Goal: Task Accomplishment & Management: Complete application form

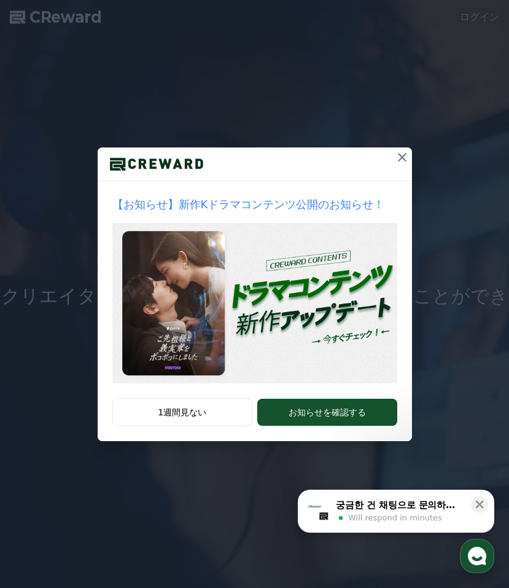
click at [401, 156] on icon at bounding box center [402, 157] width 9 height 9
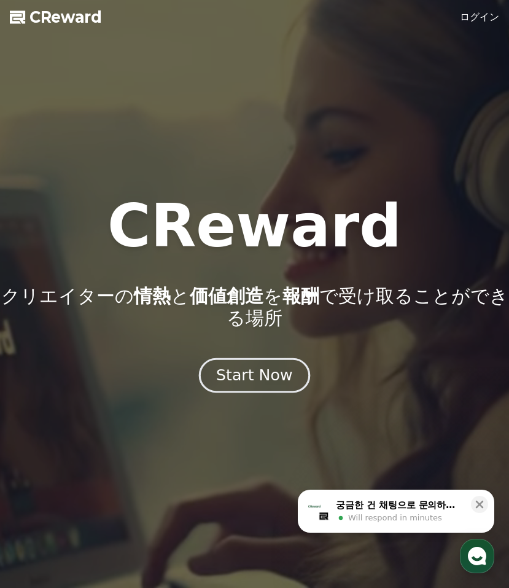
click at [281, 374] on div "Start Now" at bounding box center [254, 375] width 76 height 21
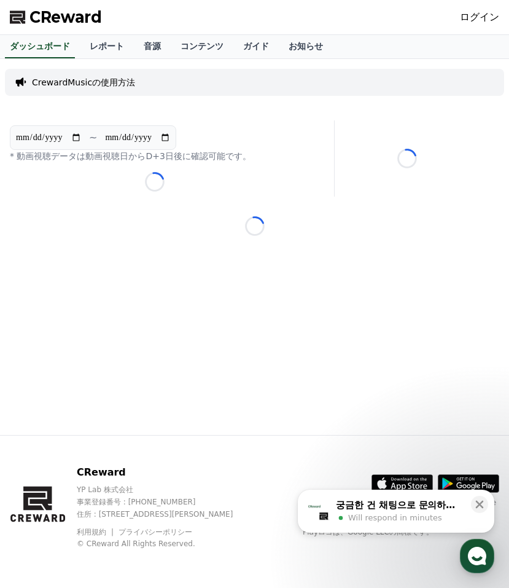
click at [482, 18] on link "ログイン" at bounding box center [479, 17] width 39 height 15
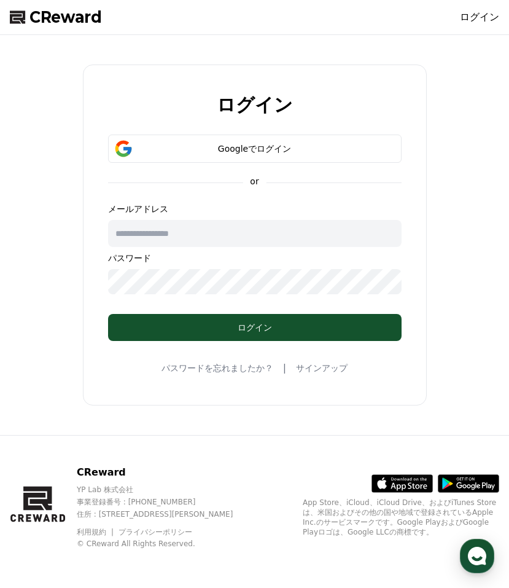
click at [82, 18] on span "CReward" at bounding box center [65, 17] width 73 height 20
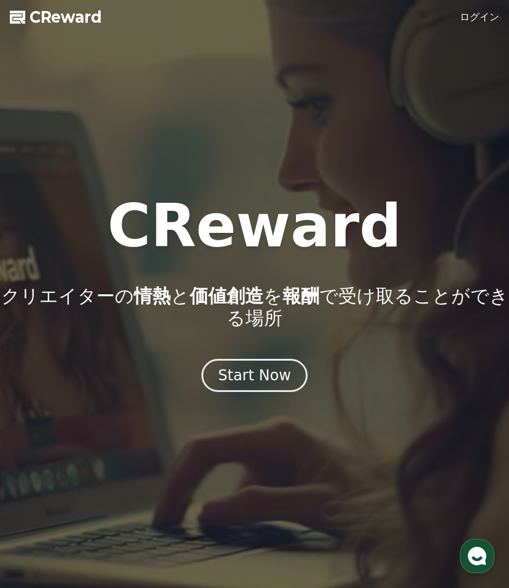
click at [474, 14] on link "ログイン" at bounding box center [479, 17] width 39 height 15
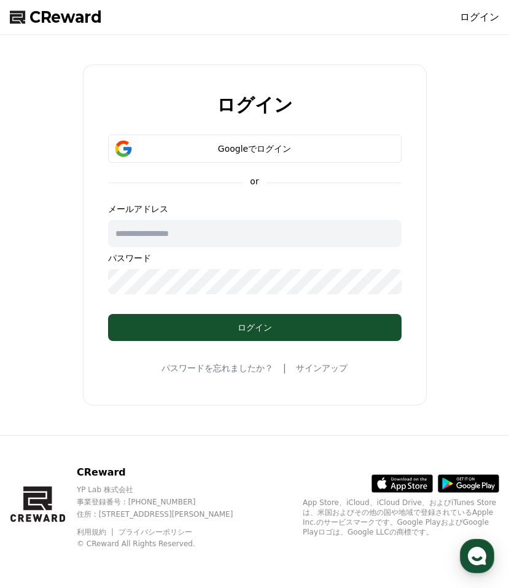
click at [301, 366] on link "サインアップ" at bounding box center [322, 368] width 52 height 12
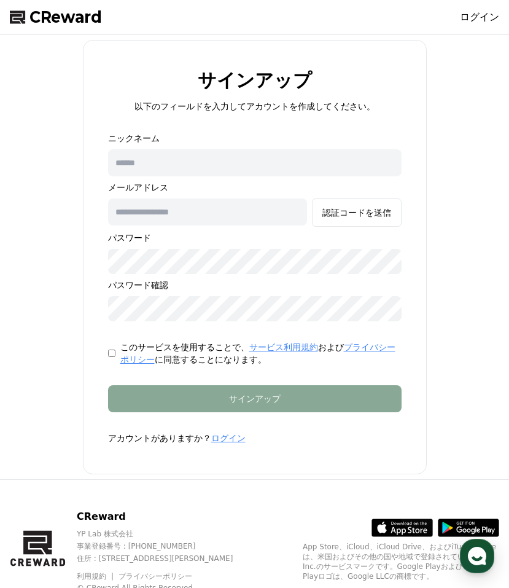
click at [165, 166] on input "text" at bounding box center [255, 162] width 294 height 27
type input "*"
type input "**********"
click at [173, 200] on input "text" at bounding box center [207, 211] width 199 height 27
type input "*"
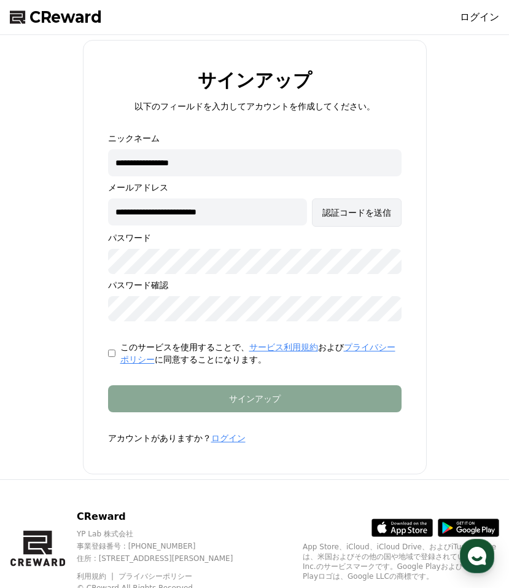
type input "**********"
click at [353, 216] on div "認証コードを送信" at bounding box center [357, 212] width 69 height 12
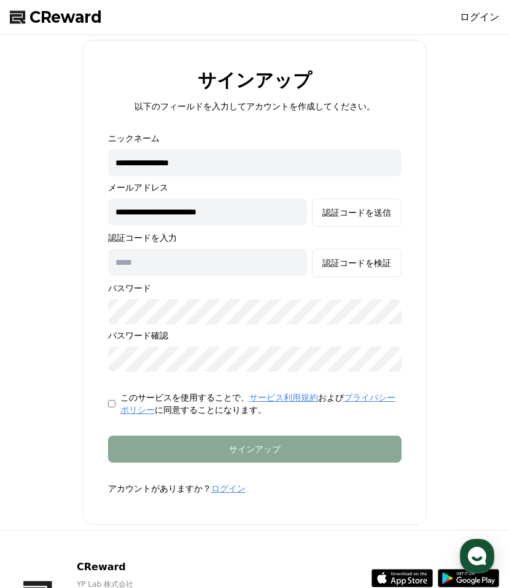
click at [245, 264] on input "text" at bounding box center [207, 262] width 199 height 27
type input "******"
click at [206, 461] on form "**********" at bounding box center [254, 313] width 333 height 363
click at [356, 252] on button "認証コードを検証" at bounding box center [357, 263] width 90 height 28
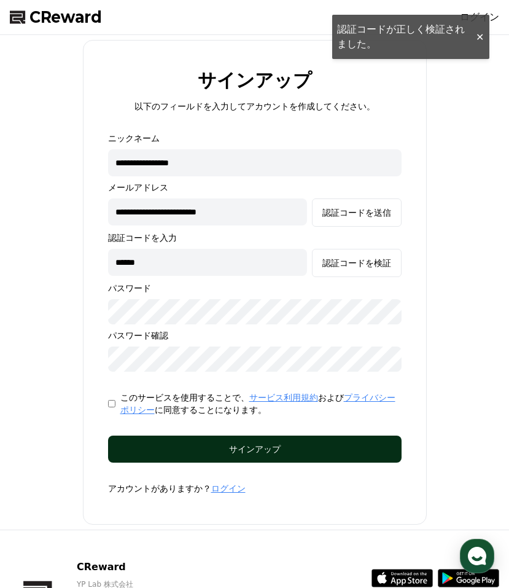
click at [292, 444] on div "サインアップ" at bounding box center [255, 449] width 245 height 12
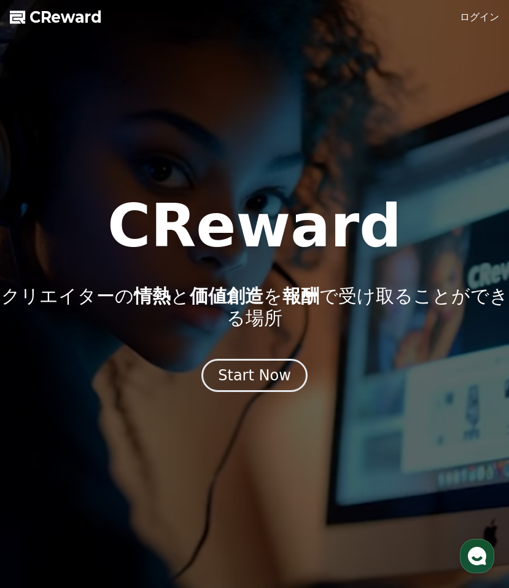
click at [485, 17] on link "ログイン" at bounding box center [479, 17] width 39 height 15
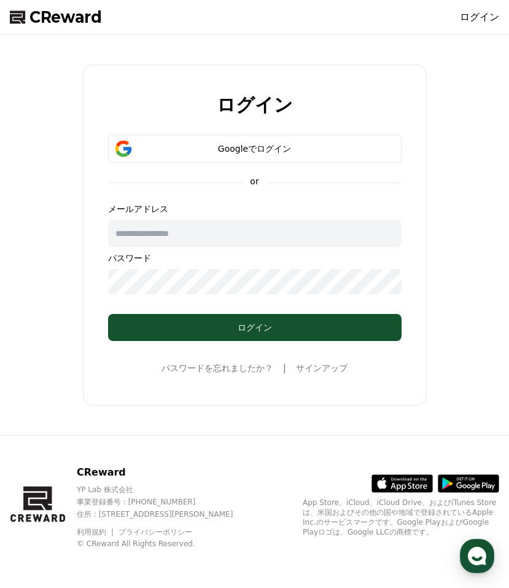
type input "*"
type input "**********"
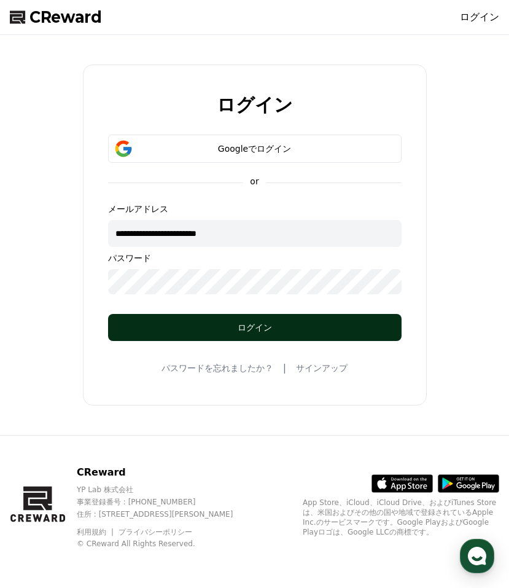
click at [175, 323] on div "ログイン" at bounding box center [255, 327] width 245 height 12
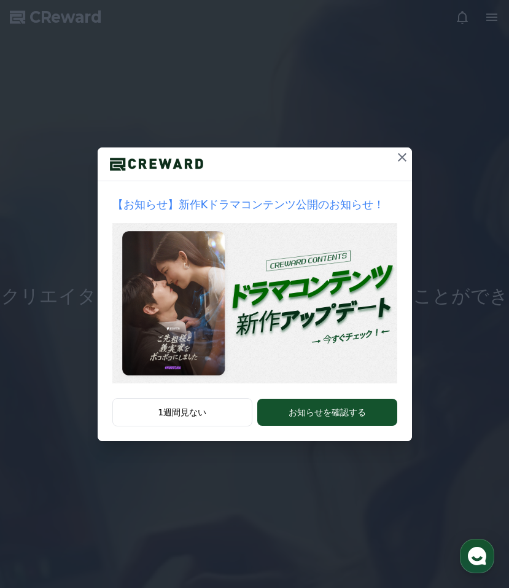
click at [403, 153] on icon at bounding box center [402, 157] width 15 height 15
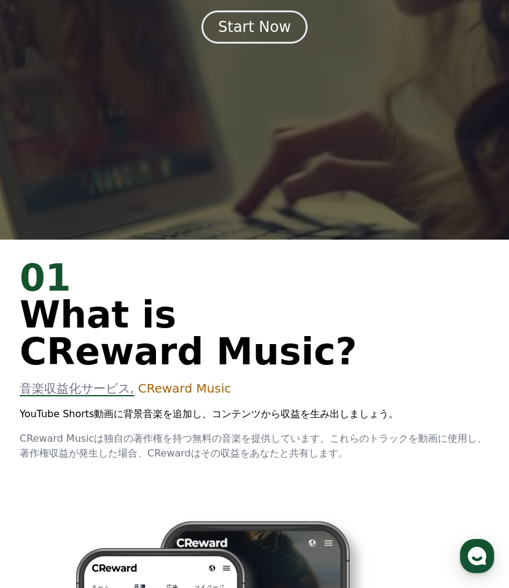
scroll to position [304, 0]
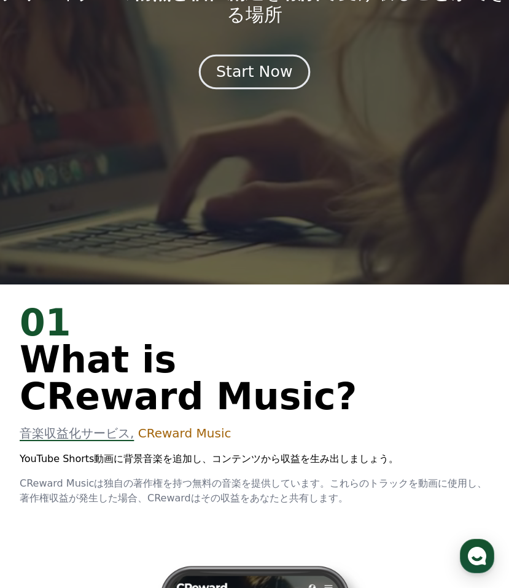
click at [267, 68] on div "Start Now" at bounding box center [254, 71] width 76 height 21
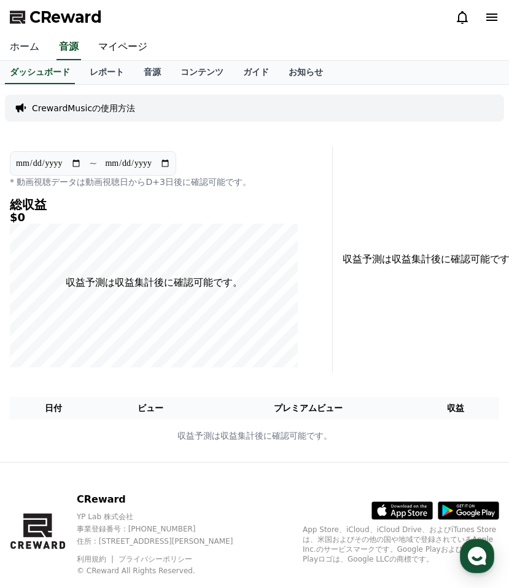
click at [34, 46] on link "ホーム" at bounding box center [24, 47] width 49 height 26
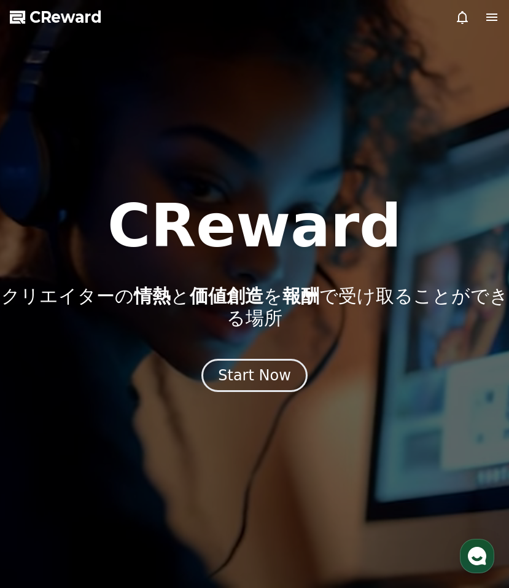
click at [488, 20] on icon at bounding box center [492, 17] width 11 height 7
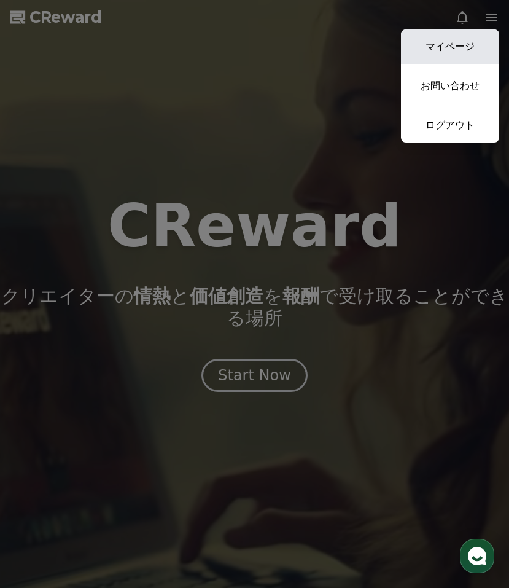
click at [440, 56] on link "マイページ" at bounding box center [450, 46] width 98 height 34
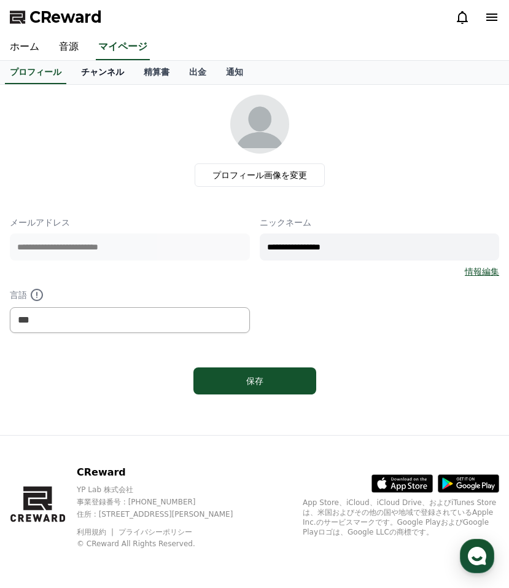
click at [93, 76] on link "チャンネル" at bounding box center [102, 72] width 63 height 23
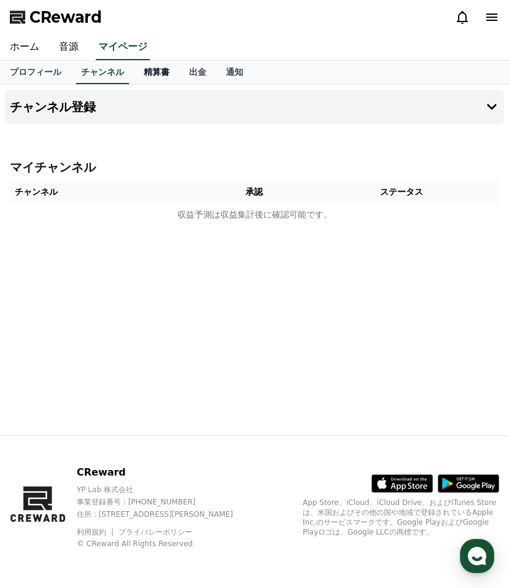
click at [161, 72] on link "精算書" at bounding box center [156, 72] width 45 height 23
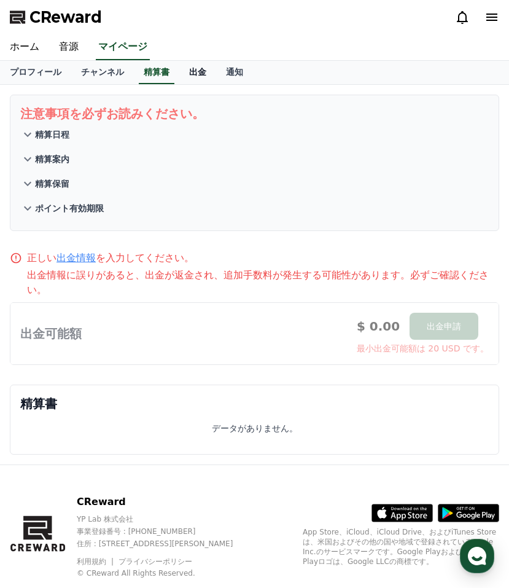
click at [190, 75] on link "出金" at bounding box center [197, 72] width 37 height 23
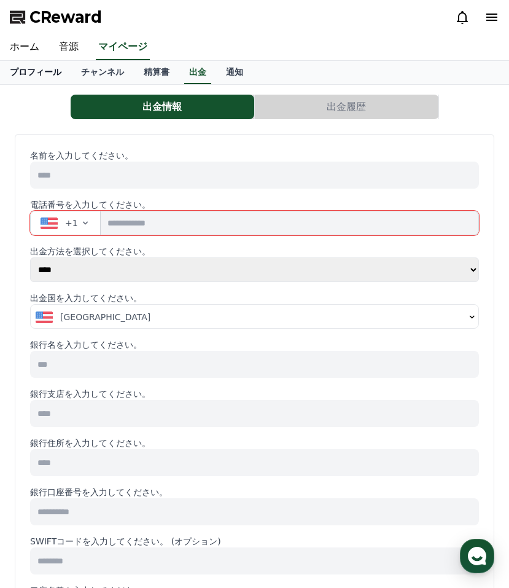
click at [30, 67] on link "プロフィール" at bounding box center [35, 72] width 71 height 23
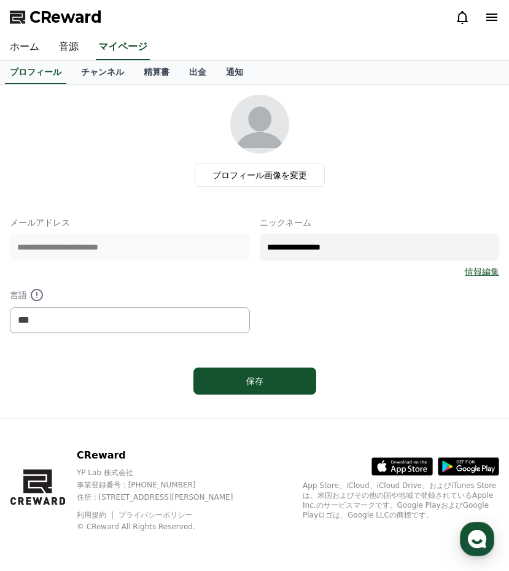
click at [29, 41] on link "ホーム" at bounding box center [24, 47] width 49 height 26
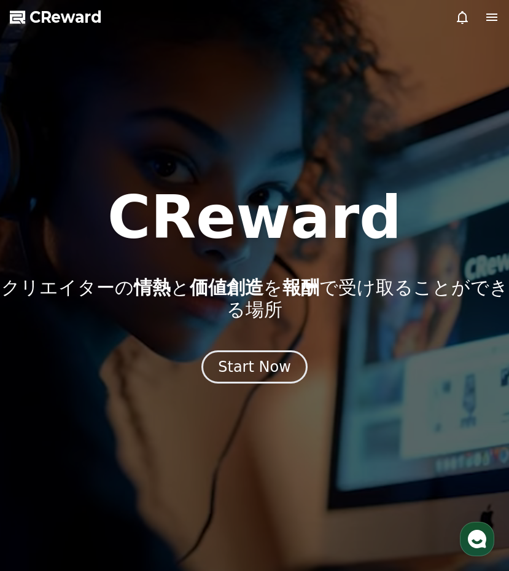
click at [493, 19] on icon at bounding box center [492, 17] width 15 height 15
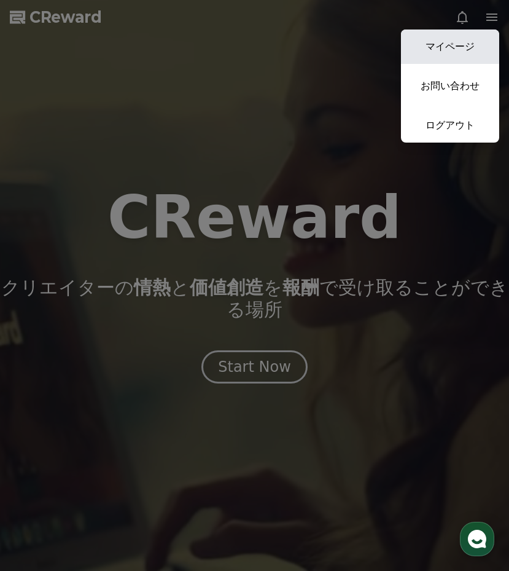
click at [465, 47] on link "マイページ" at bounding box center [450, 46] width 98 height 34
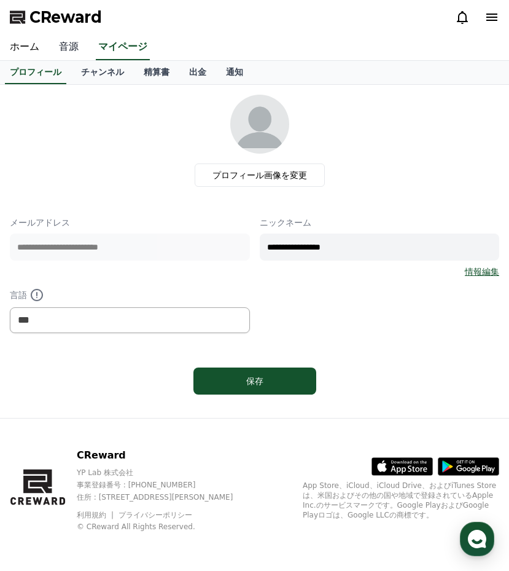
click at [55, 50] on link "音源" at bounding box center [68, 47] width 39 height 26
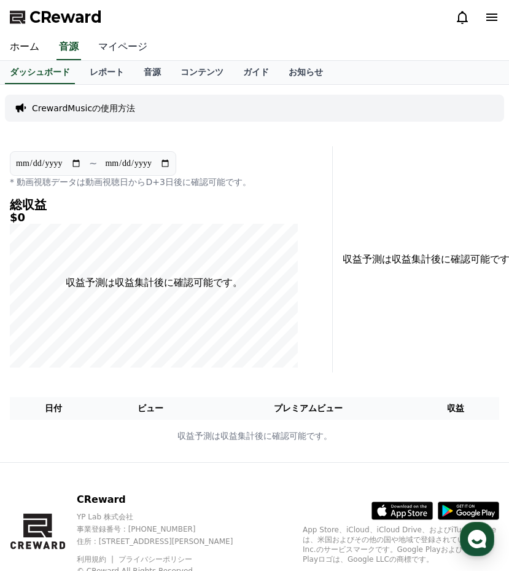
click at [129, 47] on link "マイページ" at bounding box center [122, 47] width 69 height 26
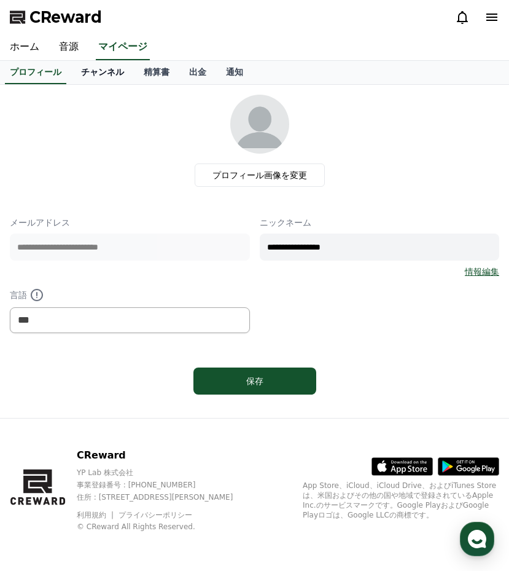
click at [92, 77] on link "チャンネル" at bounding box center [102, 72] width 63 height 23
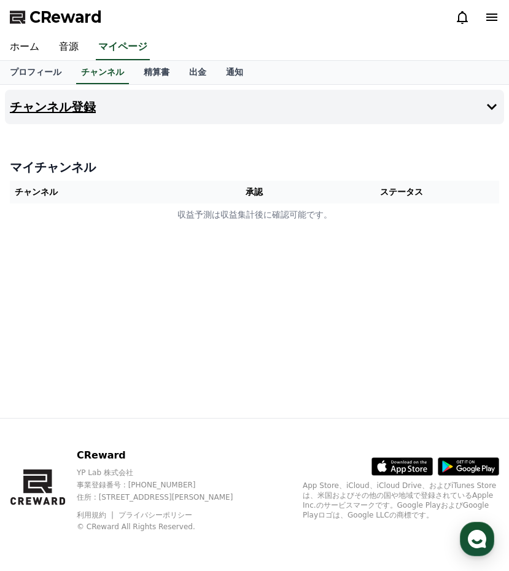
click at [203, 119] on button "チャンネル登録" at bounding box center [255, 107] width 500 height 34
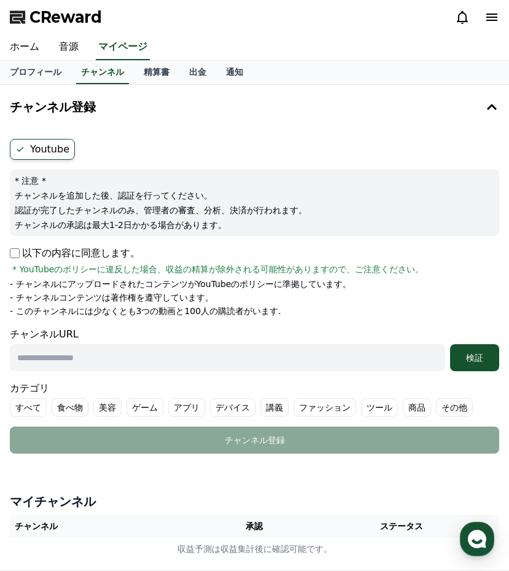
click at [47, 151] on label "Youtube" at bounding box center [42, 149] width 65 height 21
click at [93, 152] on ul "Youtube" at bounding box center [255, 149] width 490 height 21
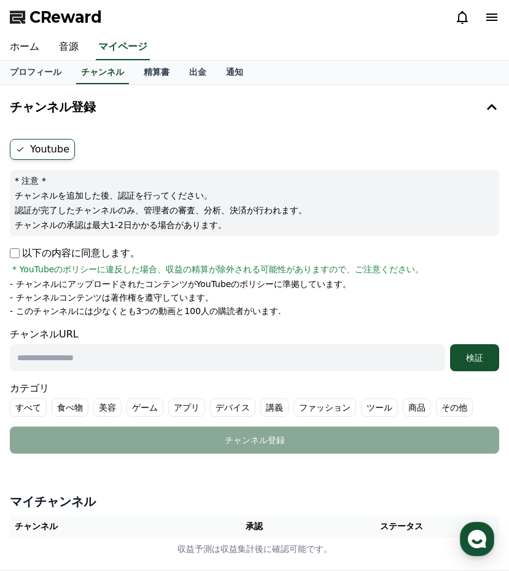
click at [93, 152] on ul "Youtube" at bounding box center [255, 149] width 490 height 21
click at [59, 152] on label "Youtube" at bounding box center [42, 149] width 65 height 21
click at [90, 147] on ul "Youtube" at bounding box center [255, 149] width 490 height 21
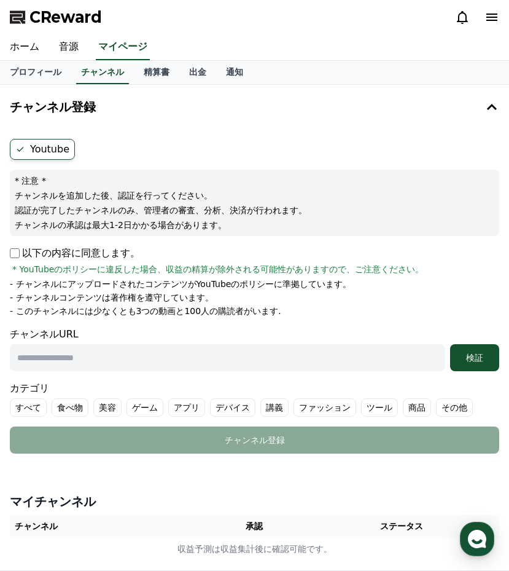
click at [90, 147] on ul "Youtube" at bounding box center [255, 149] width 490 height 21
click at [35, 49] on link "ホーム" at bounding box center [24, 47] width 49 height 26
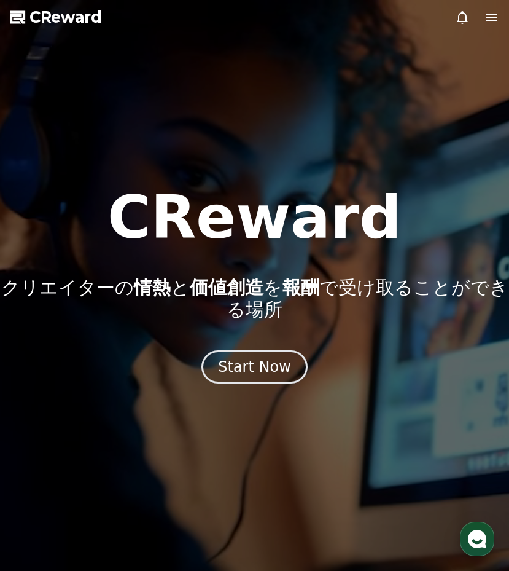
click at [487, 18] on icon at bounding box center [492, 17] width 11 height 7
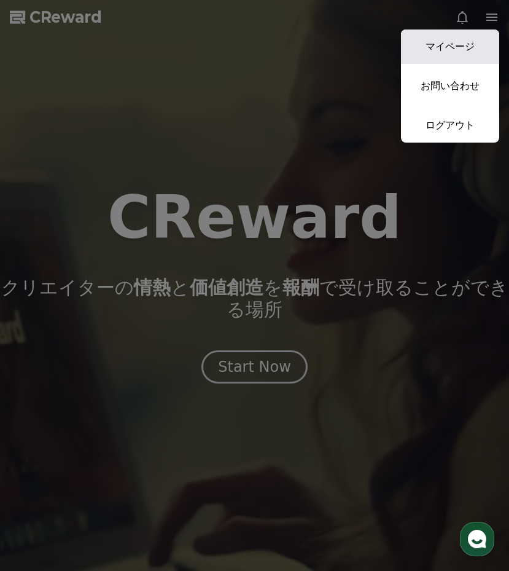
click at [454, 50] on link "マイページ" at bounding box center [450, 46] width 98 height 34
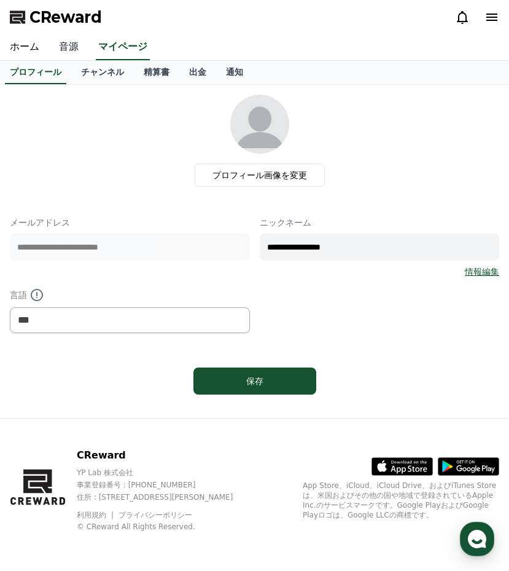
click at [56, 48] on link "音源" at bounding box center [68, 47] width 39 height 26
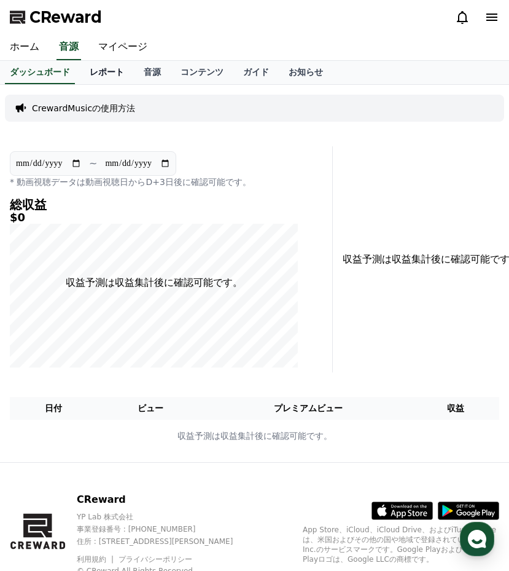
click at [100, 72] on link "レポート" at bounding box center [107, 72] width 54 height 23
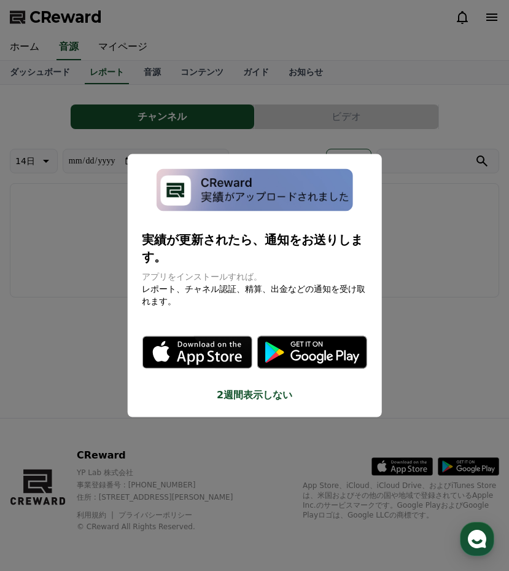
click at [385, 245] on button "close modal" at bounding box center [254, 285] width 509 height 571
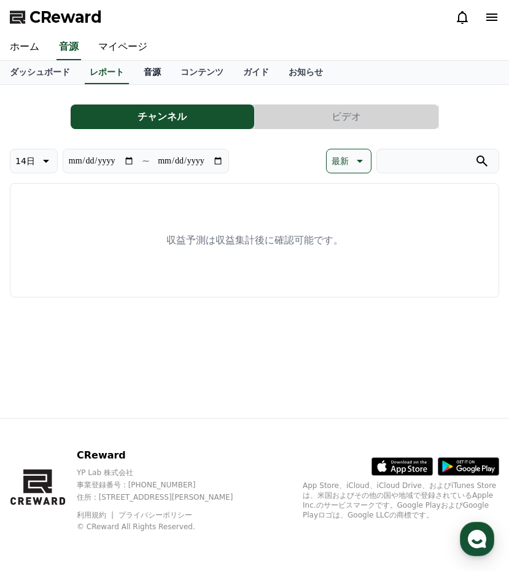
click at [153, 73] on link "音源" at bounding box center [152, 72] width 37 height 23
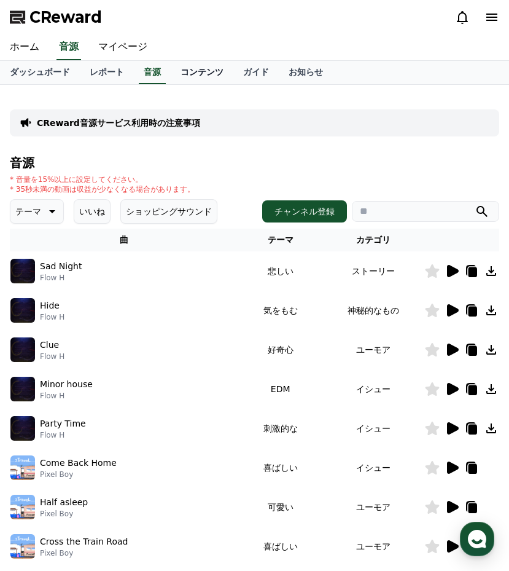
click at [179, 66] on link "コンテンツ" at bounding box center [202, 72] width 63 height 23
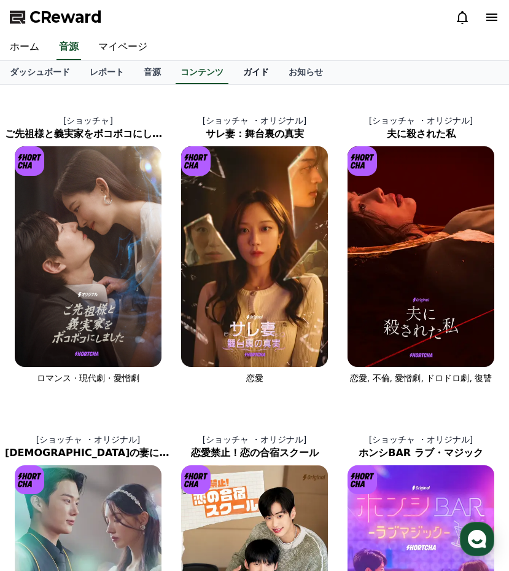
click at [242, 73] on link "ガイド" at bounding box center [255, 72] width 45 height 23
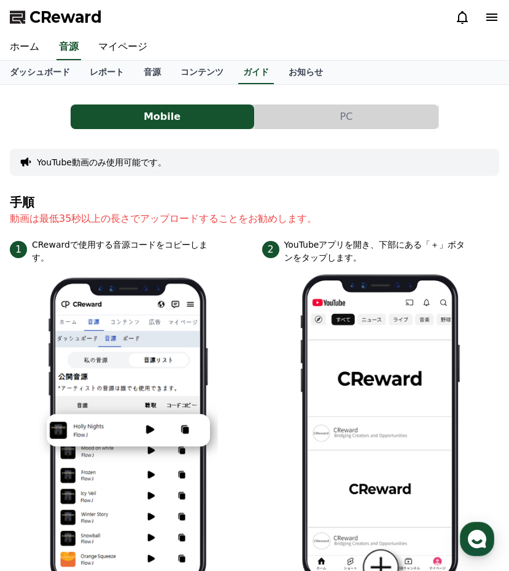
click at [322, 119] on button "PC" at bounding box center [347, 116] width 184 height 25
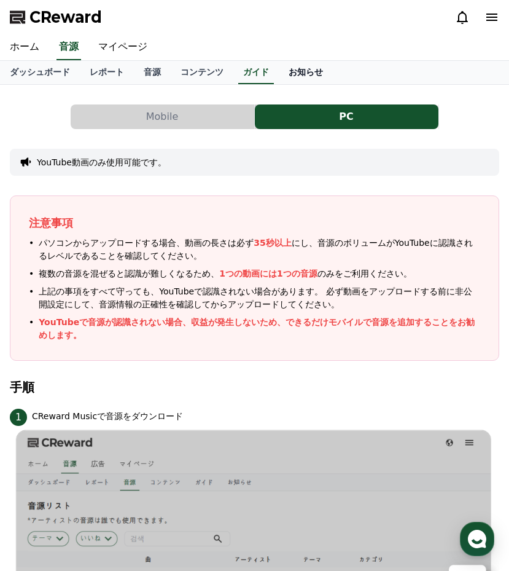
click at [291, 71] on link "お知らせ" at bounding box center [306, 72] width 54 height 23
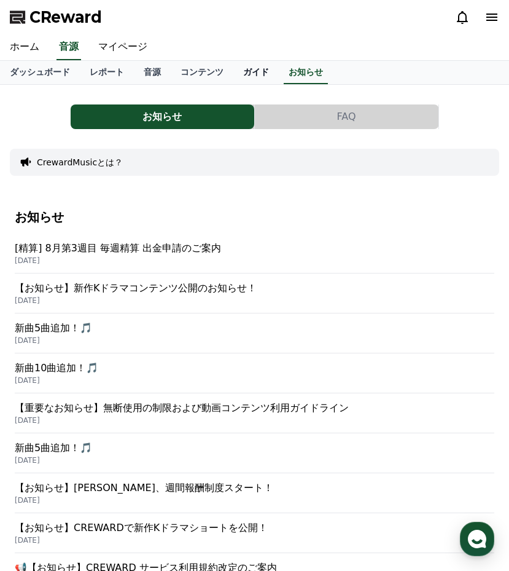
click at [251, 68] on link "ガイド" at bounding box center [255, 72] width 45 height 23
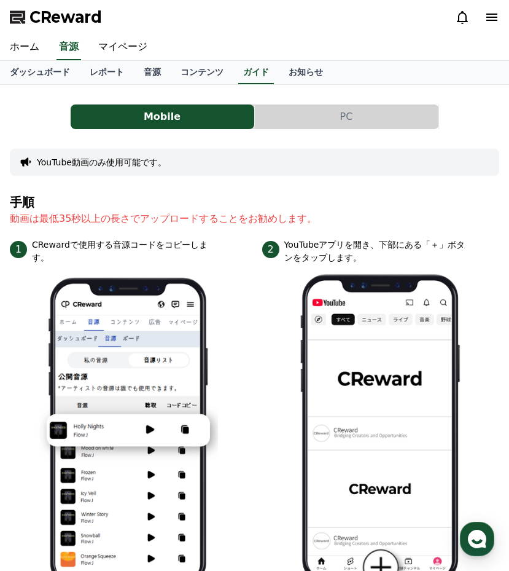
click at [309, 114] on button "PC" at bounding box center [347, 116] width 184 height 25
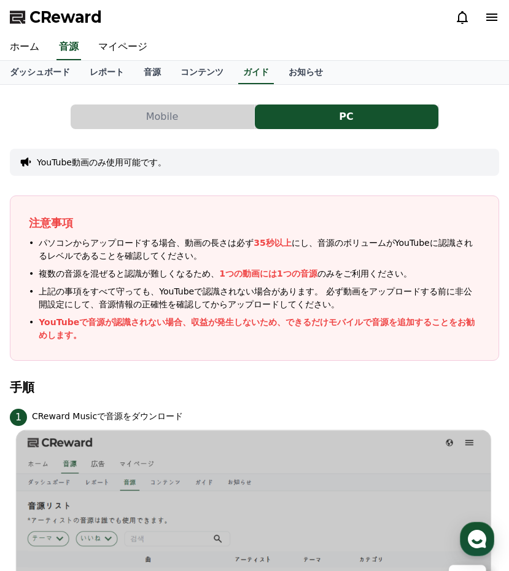
click at [111, 167] on button "YouTube動画のみ使用可能です。" at bounding box center [102, 162] width 130 height 12
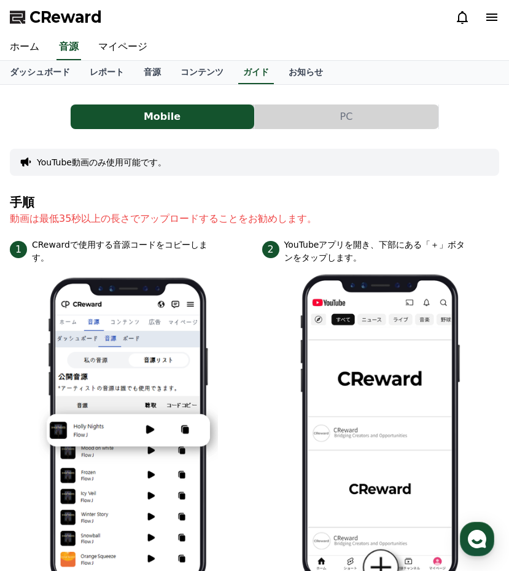
click at [113, 157] on button "YouTube動画のみ使用可能です。" at bounding box center [102, 162] width 130 height 12
click at [288, 70] on link "お知らせ" at bounding box center [306, 72] width 54 height 23
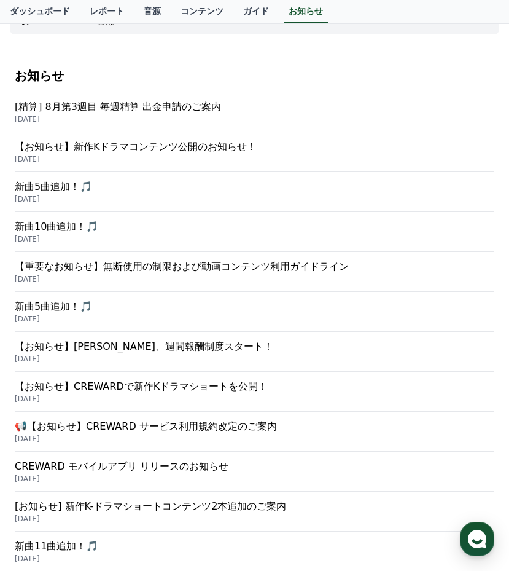
scroll to position [145, 0]
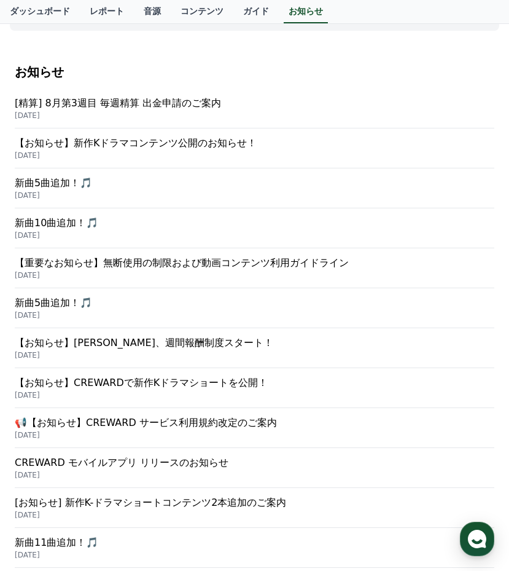
click at [156, 258] on p "【重要なお知らせ】無断使用の制限および動画コンテンツ利用ガイドライン" at bounding box center [255, 263] width 480 height 15
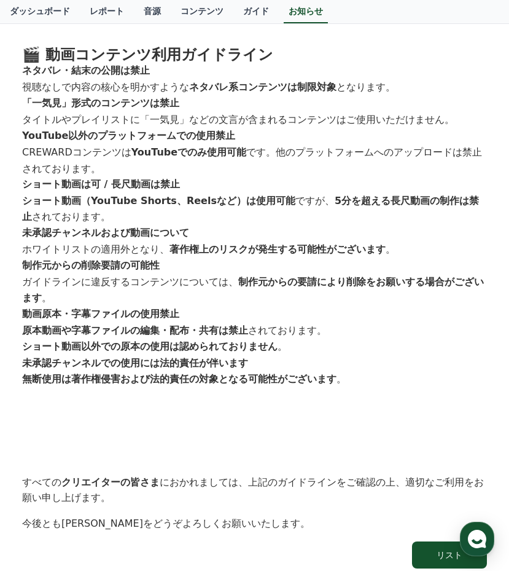
scroll to position [672, 0]
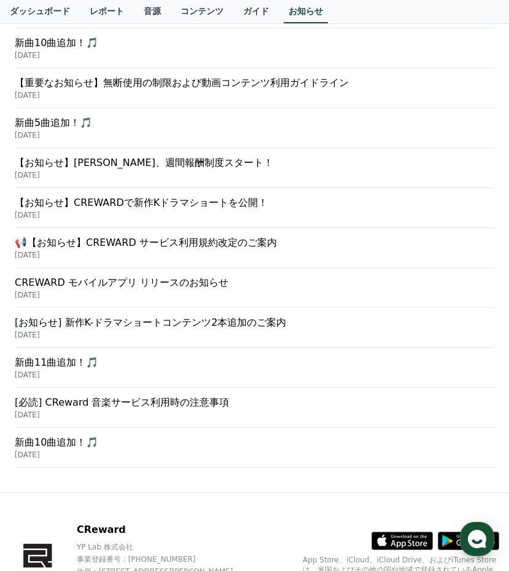
scroll to position [327, 0]
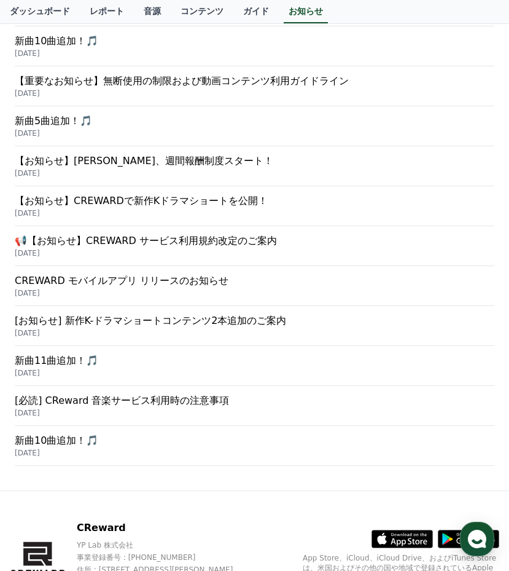
click at [133, 398] on p "[必読] CReward 音楽サービス利用時の注意事項" at bounding box center [255, 400] width 480 height 15
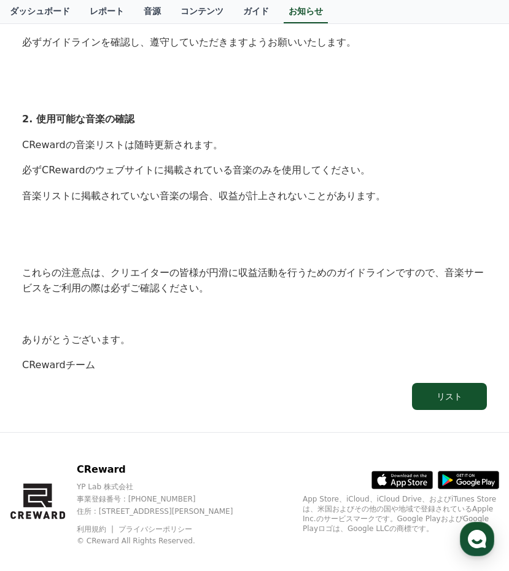
scroll to position [702, 0]
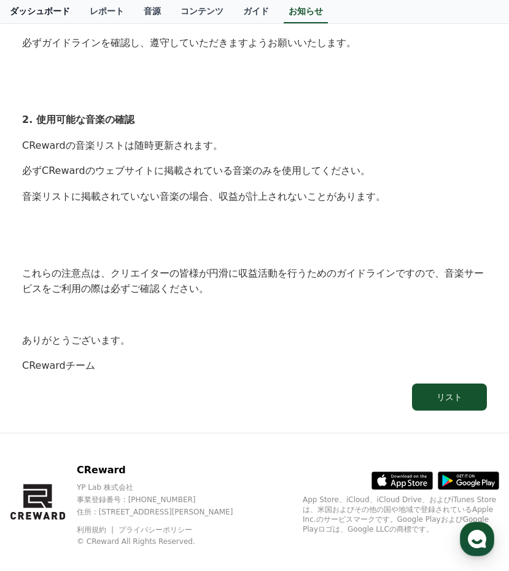
scroll to position [327, 0]
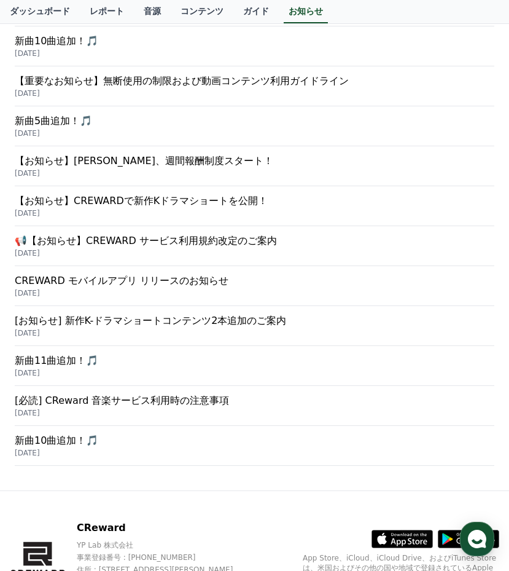
click at [147, 242] on p "📢【お知らせ】CREWARD サービス利用規約改定のご案内" at bounding box center [255, 240] width 480 height 15
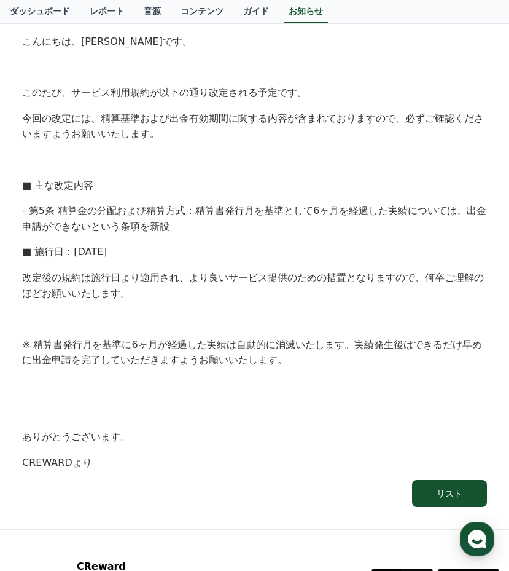
scroll to position [207, 0]
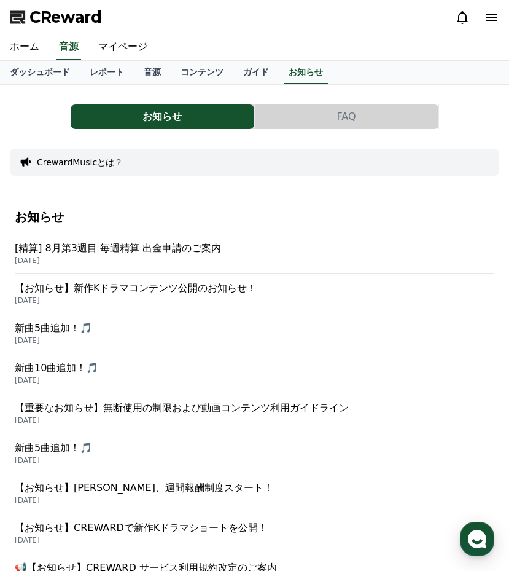
click at [71, 261] on p "2025-08-27" at bounding box center [255, 261] width 480 height 10
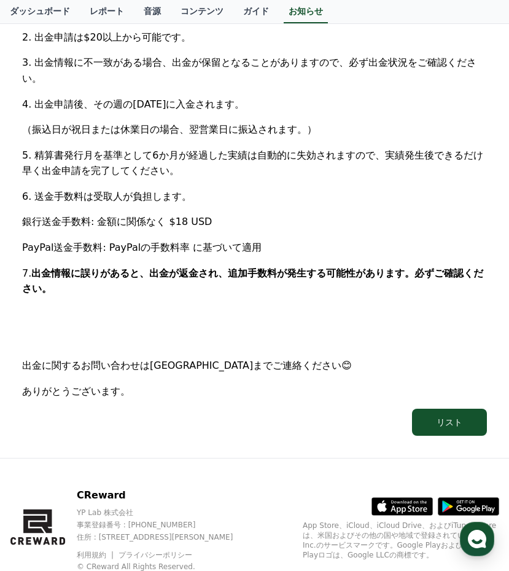
scroll to position [530, 0]
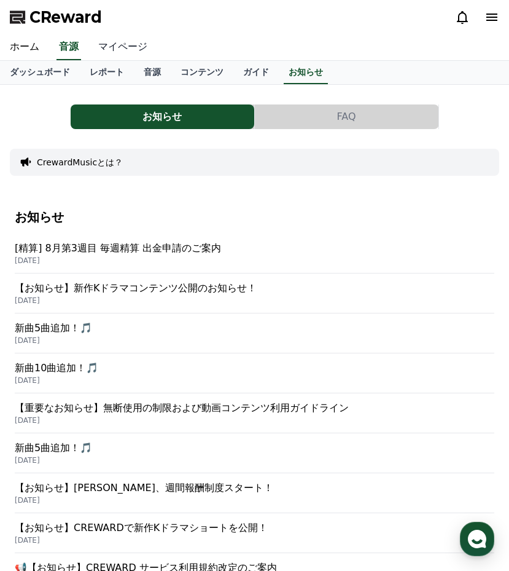
click at [112, 46] on link "マイページ" at bounding box center [122, 47] width 69 height 26
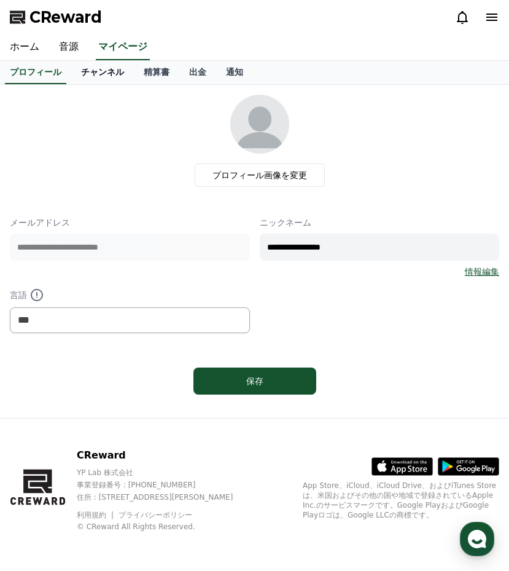
click at [83, 69] on link "チャンネル" at bounding box center [102, 72] width 63 height 23
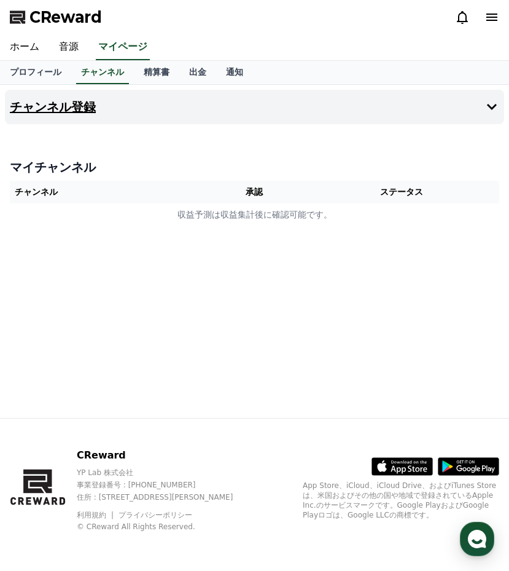
click at [171, 116] on button "チャンネル登録" at bounding box center [255, 107] width 500 height 34
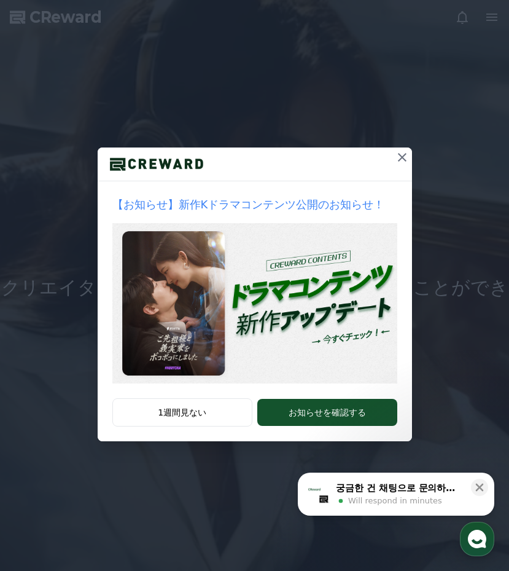
click at [396, 154] on icon at bounding box center [402, 157] width 15 height 15
